Goal: Navigation & Orientation: Go to known website

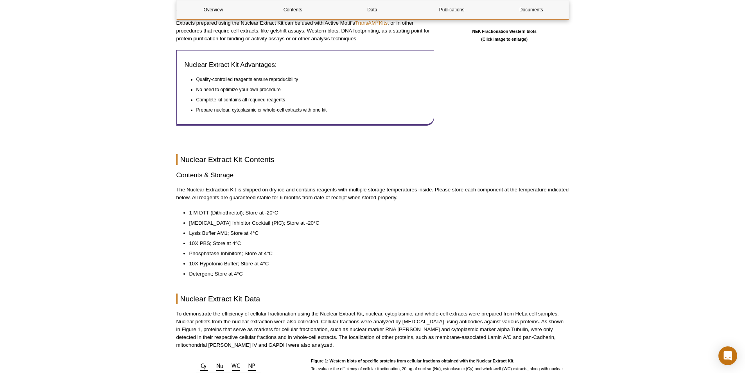
scroll to position [391, 0]
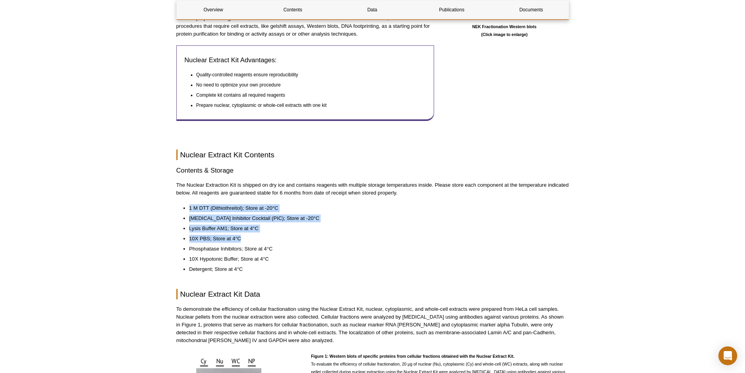
drag, startPoint x: 190, startPoint y: 200, endPoint x: 245, endPoint y: 228, distance: 62.1
click at [245, 228] on ul "1 M DTT (Dithiothreitol); Store at -20°C [MEDICAL_DATA] Inhibitor Cocktail (PIC…" at bounding box center [368, 238] width 385 height 69
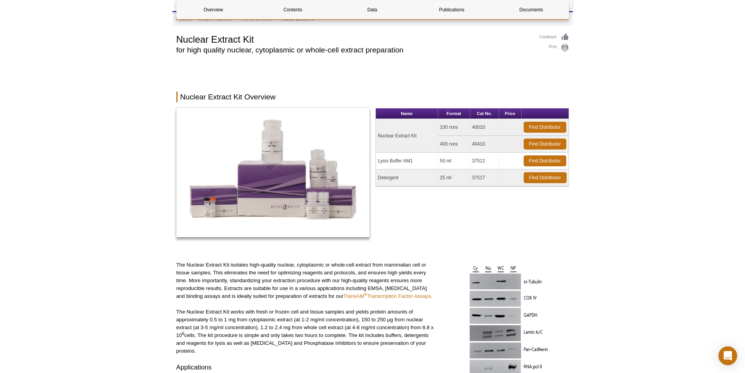
scroll to position [0, 0]
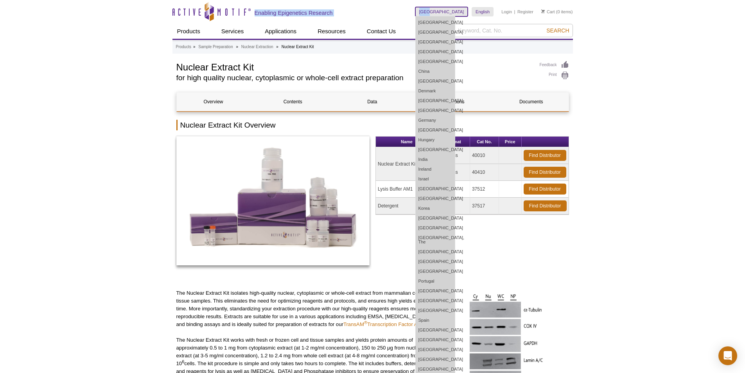
drag, startPoint x: 458, startPoint y: 13, endPoint x: 434, endPoint y: 16, distance: 24.0
click at [437, 15] on div "Skip to content Active Motif Logo Enabling Epigenetics Research [GEOGRAPHIC_DAT…" at bounding box center [372, 12] width 400 height 24
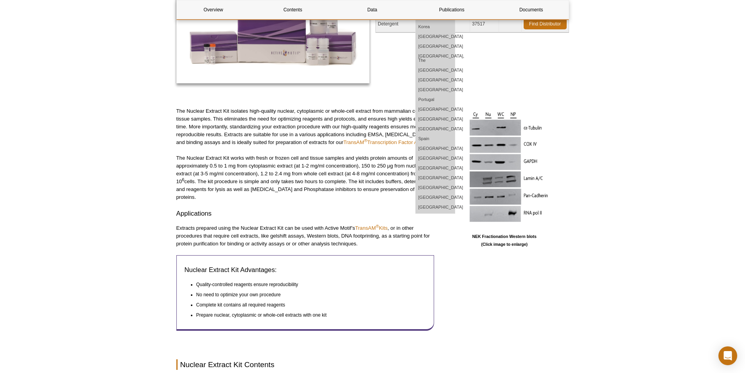
scroll to position [196, 0]
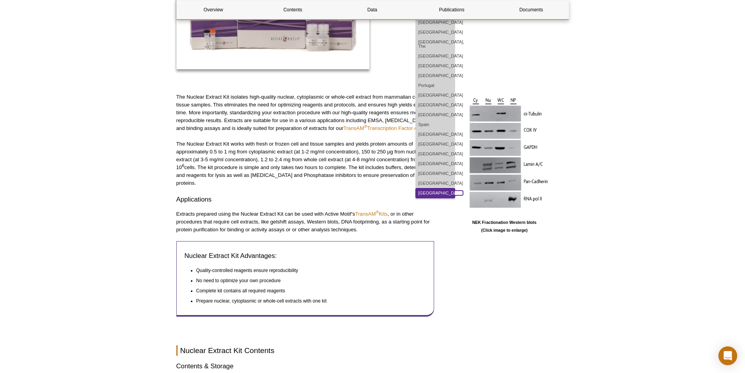
click at [455, 188] on link "[GEOGRAPHIC_DATA]" at bounding box center [435, 193] width 39 height 10
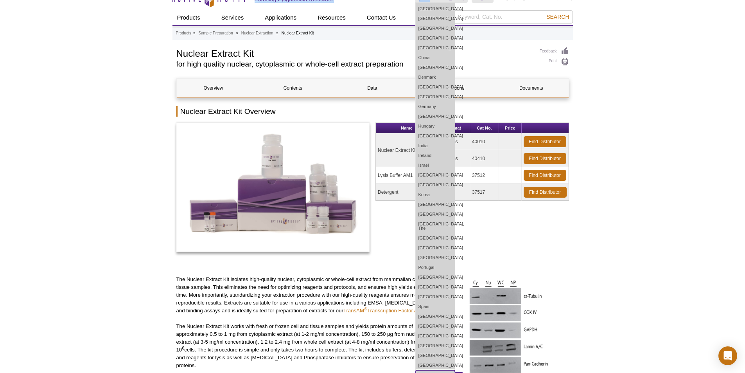
scroll to position [0, 0]
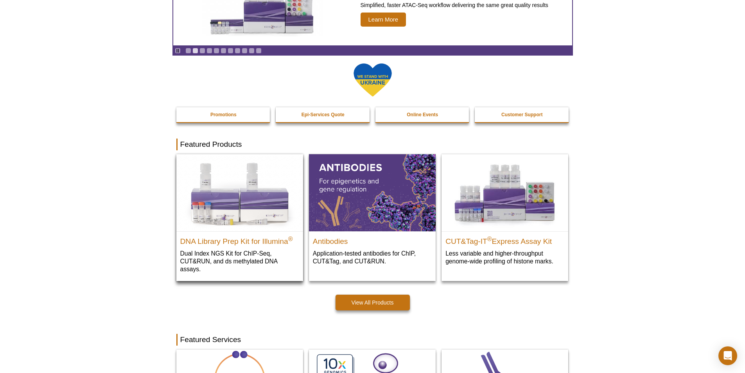
scroll to position [78, 0]
